Goal: Information Seeking & Learning: Learn about a topic

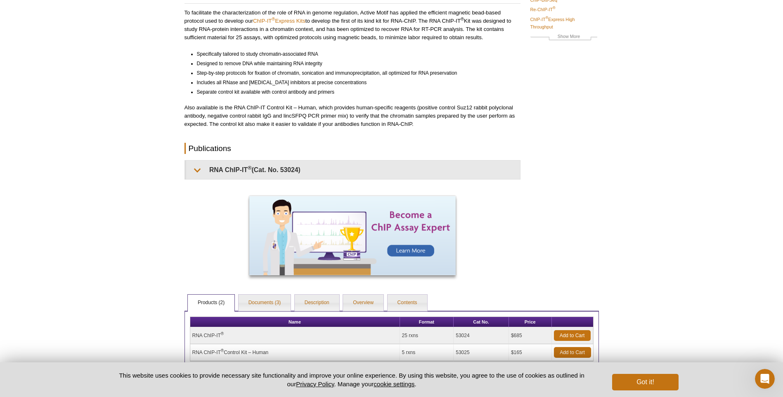
scroll to position [156, 0]
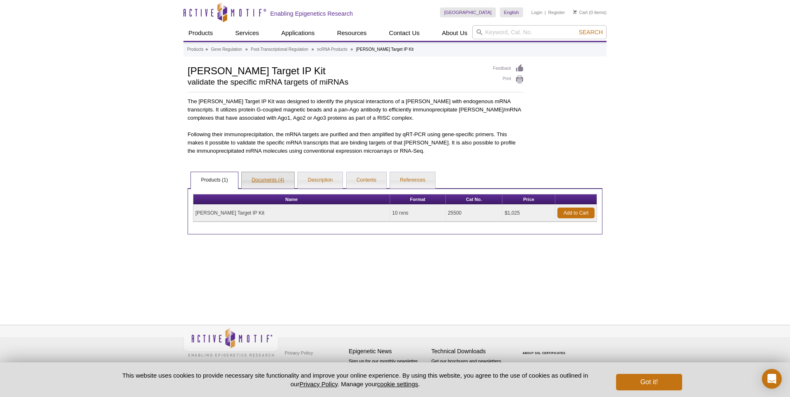
click at [282, 174] on link "Documents (4)" at bounding box center [268, 180] width 52 height 17
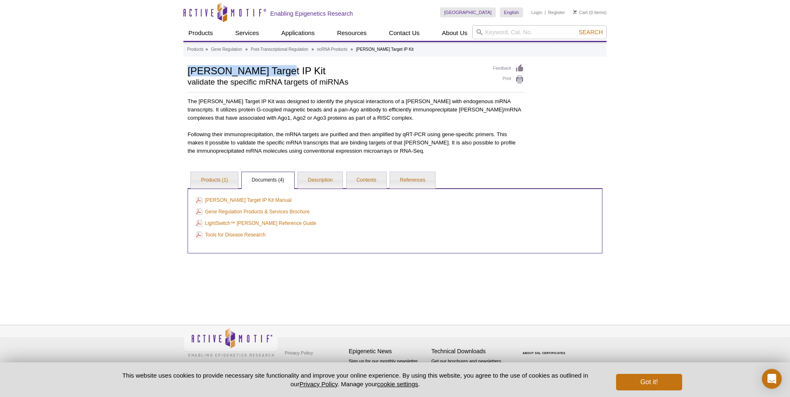
drag, startPoint x: 282, startPoint y: 69, endPoint x: 180, endPoint y: 74, distance: 101.2
click at [180, 74] on div "Active Motif Logo Enabling Epigenetics Research 0 Search Skip to content Active…" at bounding box center [395, 198] width 790 height 397
copy h1 "[PERSON_NAME] Target IP Kit"
click at [129, 41] on div "Active Motif Logo Enabling Epigenetics Research 0 Search Skip to content Active…" at bounding box center [395, 198] width 790 height 397
click at [321, 179] on link "Description" at bounding box center [320, 180] width 45 height 17
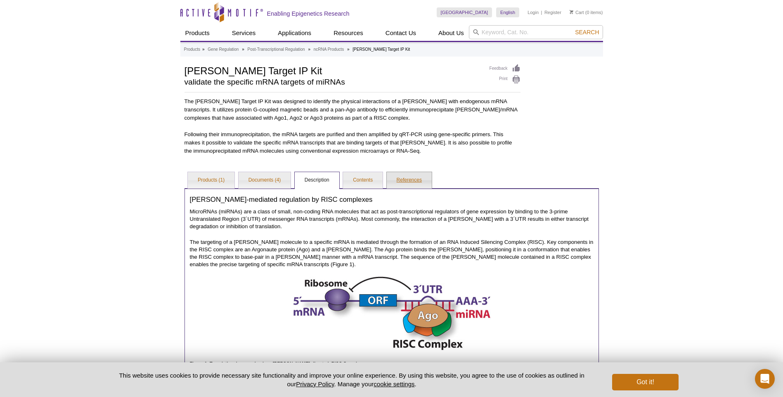
click at [402, 180] on link "References" at bounding box center [409, 180] width 45 height 17
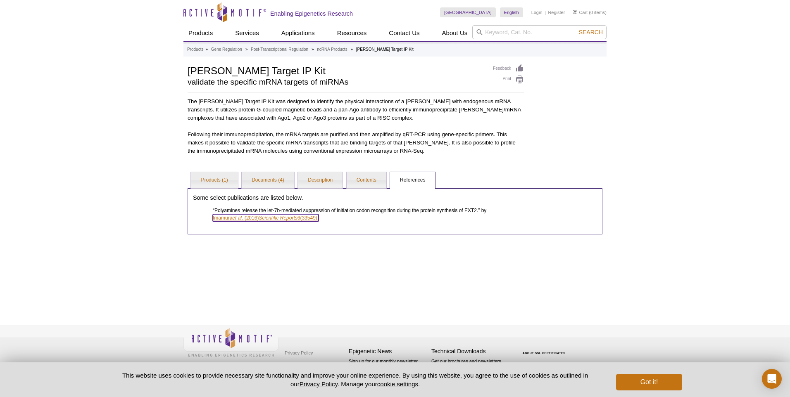
click at [252, 218] on link "Imamura et al . (2016) Scientific Reports 6(33549)." at bounding box center [266, 217] width 106 height 7
